Goal: Find specific page/section: Find specific page/section

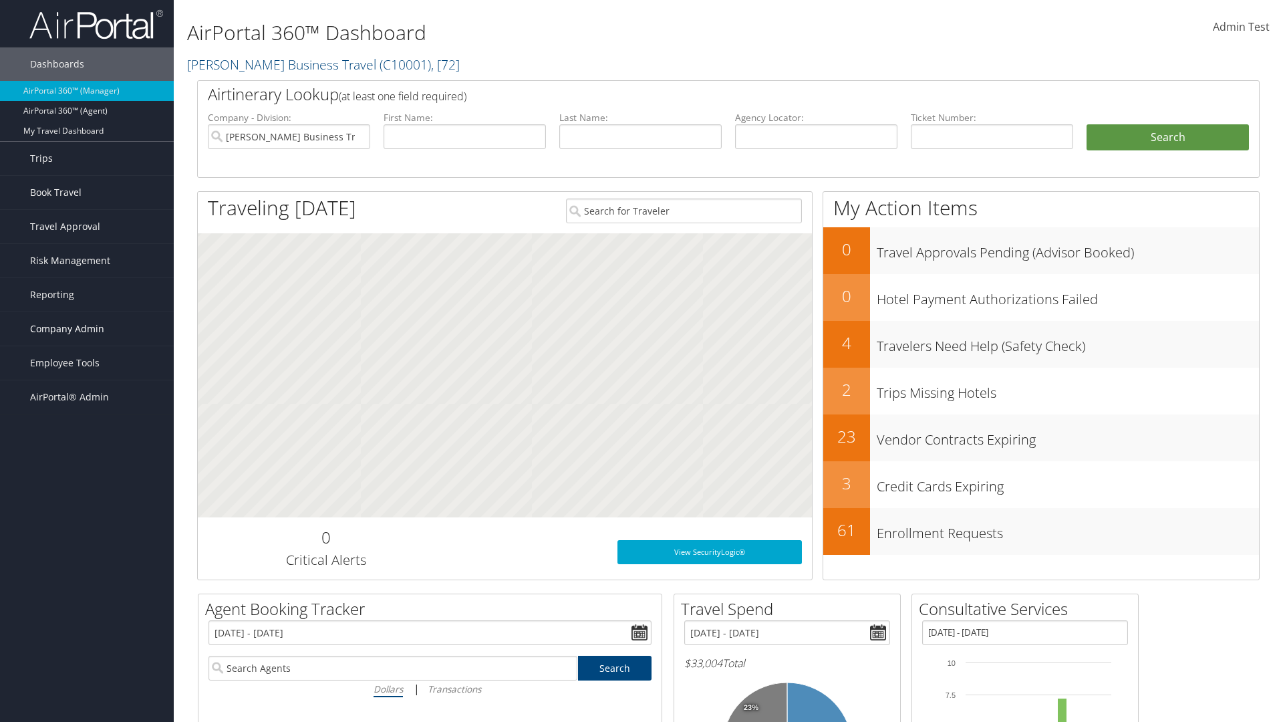
click at [87, 329] on span "Company Admin" at bounding box center [67, 328] width 74 height 33
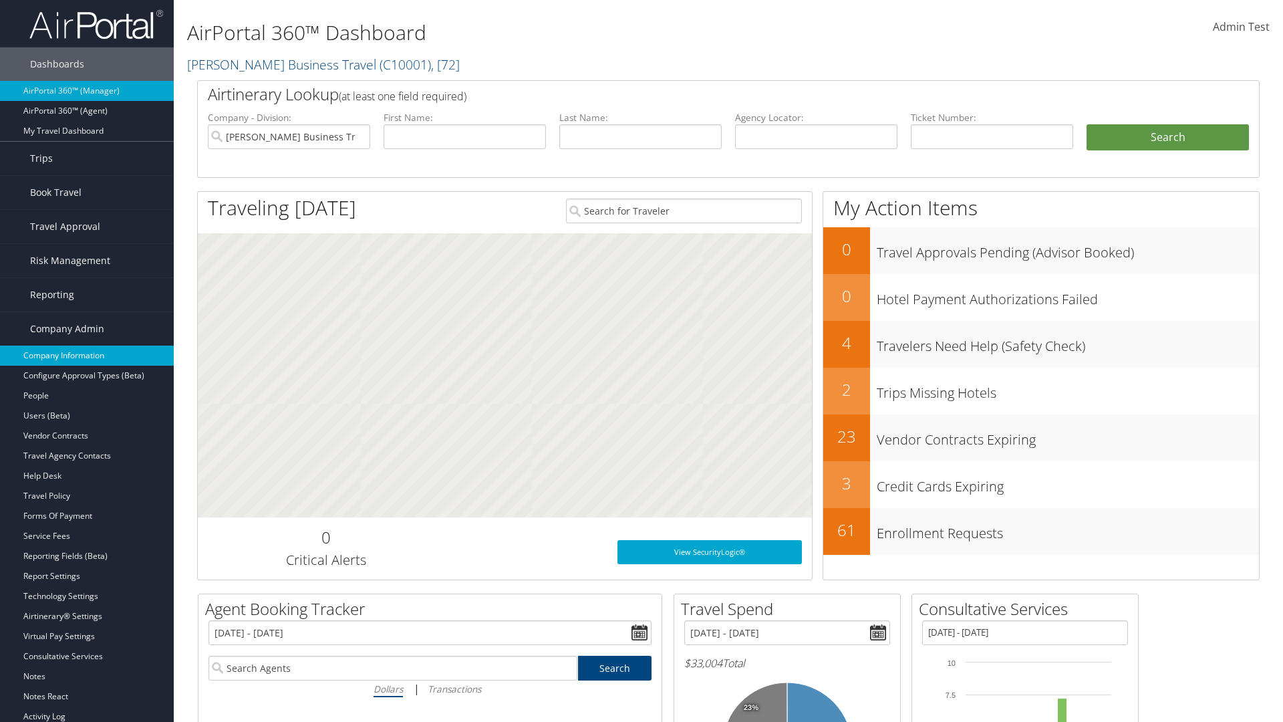
click at [87, 356] on link "Company Information" at bounding box center [87, 355] width 174 height 20
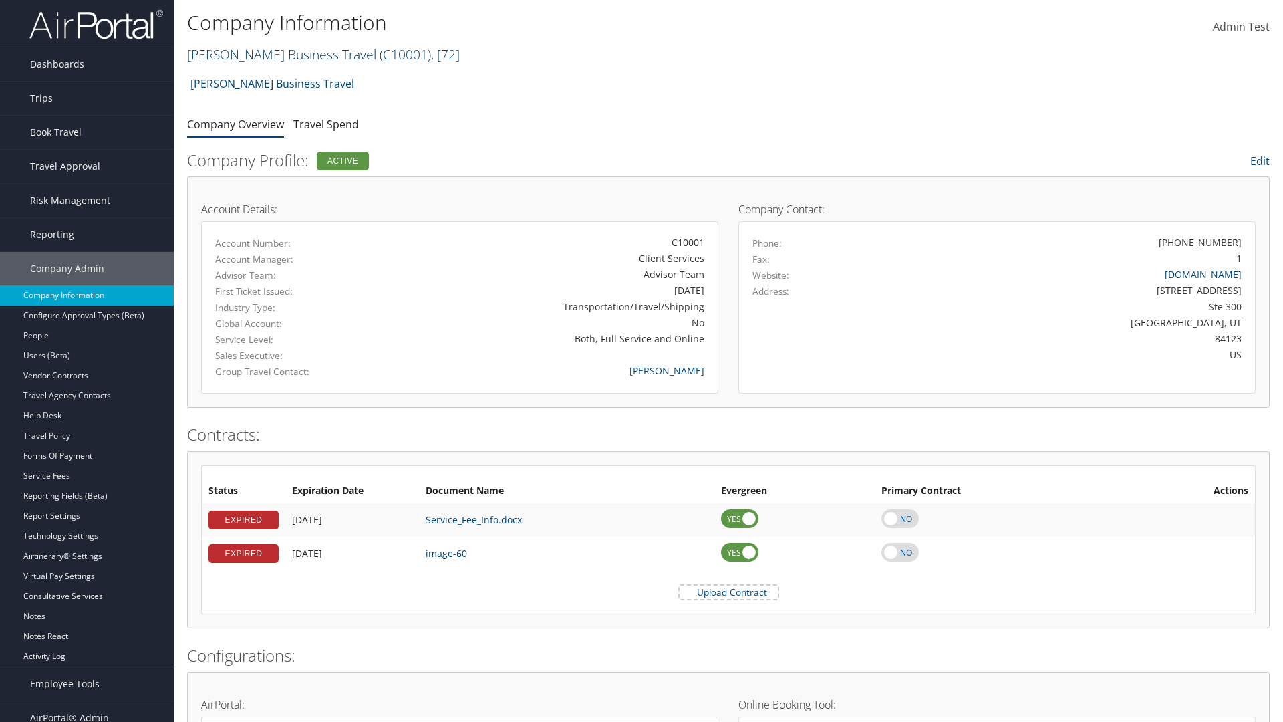
click at [275, 54] on link "[PERSON_NAME] Business Travel ( C10001 ) , [ 72 ]" at bounding box center [323, 54] width 273 height 18
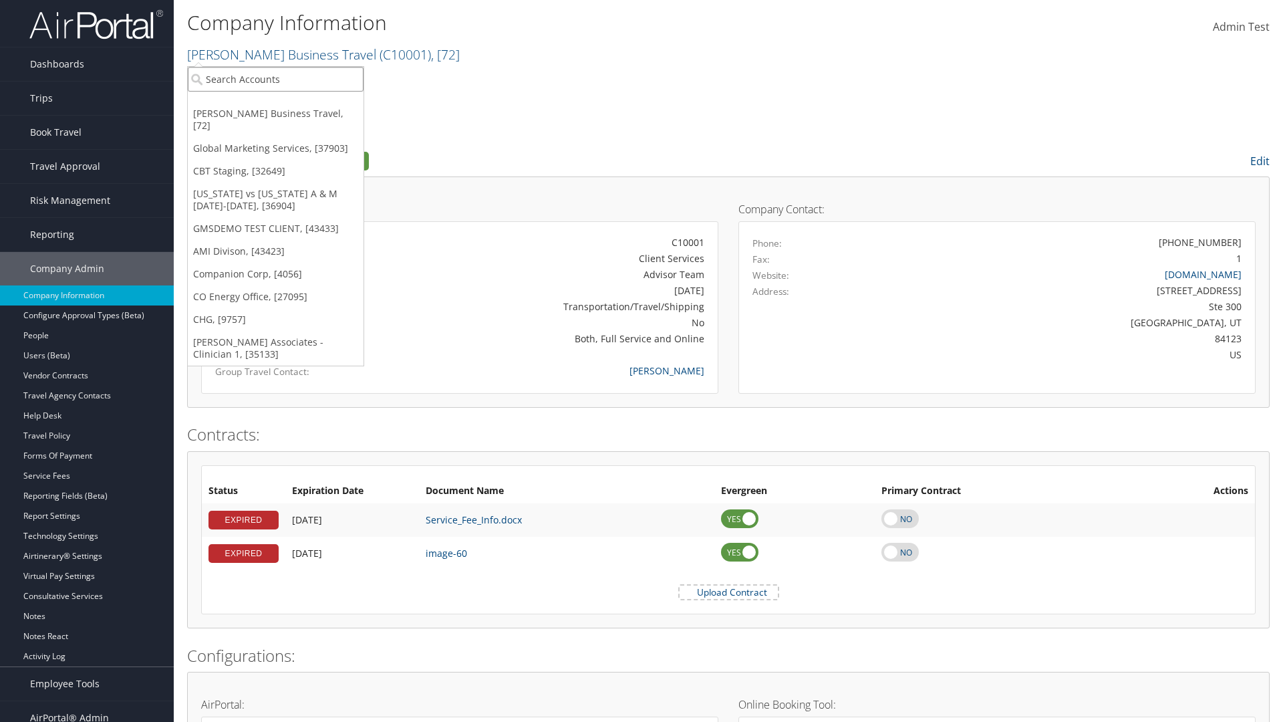
click at [275, 79] on input "search" at bounding box center [276, 79] width 176 height 25
type input "[PERSON_NAME] Business Travel"
click at [294, 104] on div "[PERSON_NAME] Business Travel (C10001), [72]" at bounding box center [294, 104] width 228 height 12
